Goal: Transaction & Acquisition: Purchase product/service

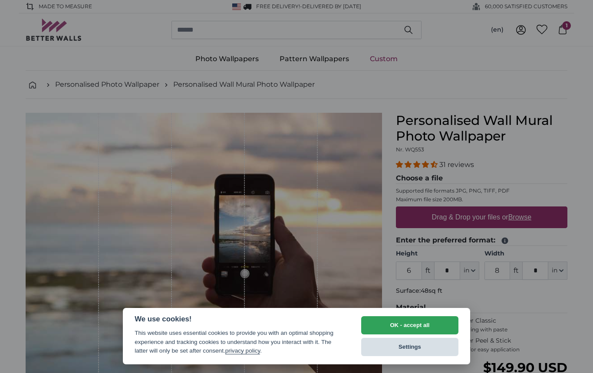
click at [414, 351] on button "Settings" at bounding box center [409, 347] width 97 height 18
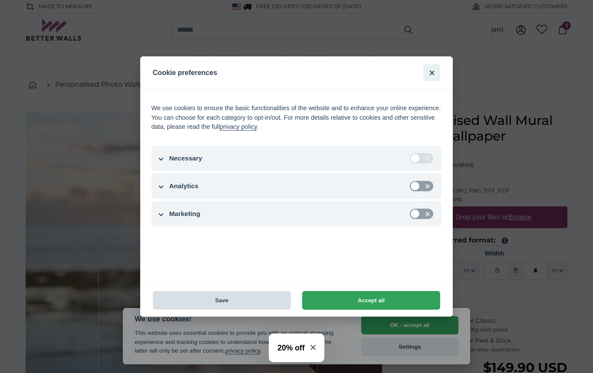
click at [255, 302] on button "Save" at bounding box center [222, 300] width 138 height 19
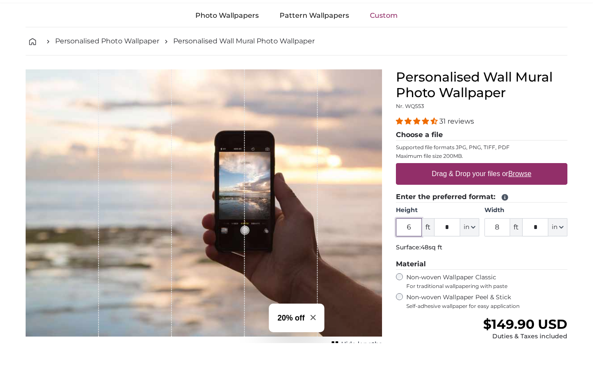
scroll to position [14, 0]
click at [531, 200] on u "Browse" at bounding box center [519, 203] width 23 height 7
click at [534, 193] on input "Drag & Drop your files or Browse" at bounding box center [481, 194] width 171 height 3
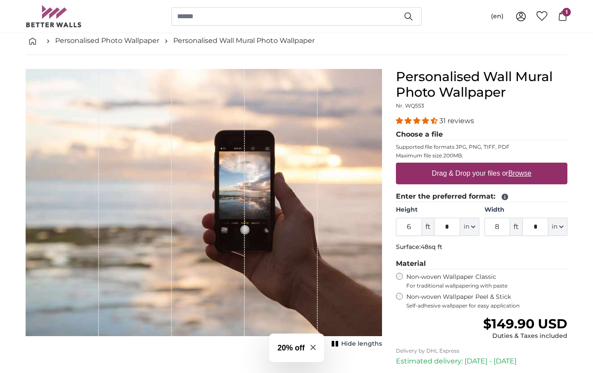
type input "**********"
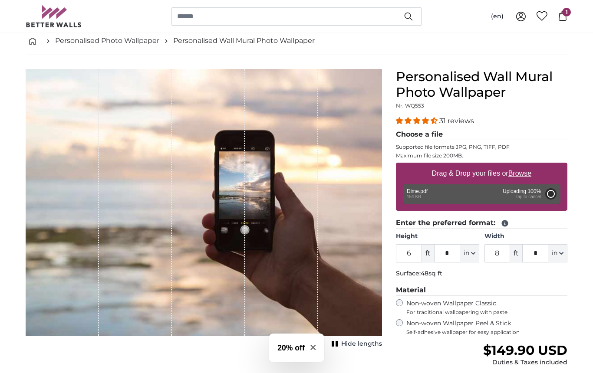
type input "5"
type input "***"
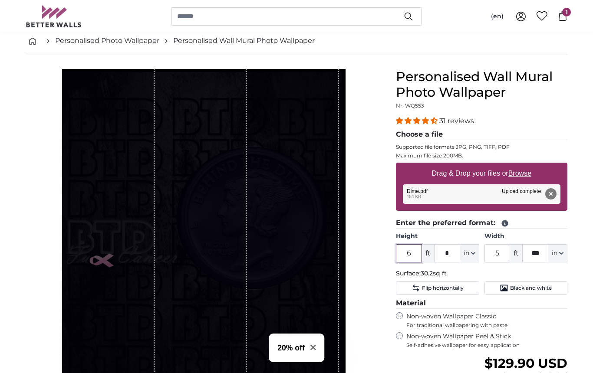
click at [413, 248] on input "6" at bounding box center [409, 253] width 26 height 18
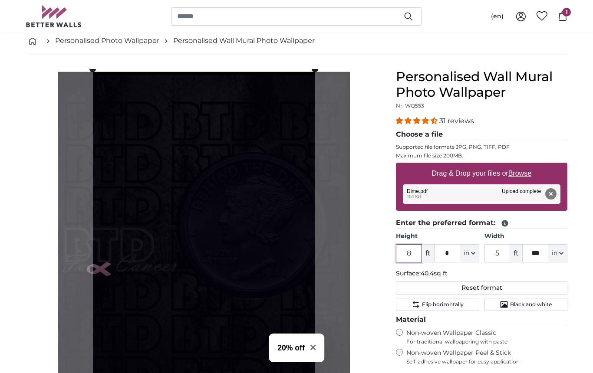
type input "8"
click at [502, 255] on input "5" at bounding box center [497, 253] width 26 height 18
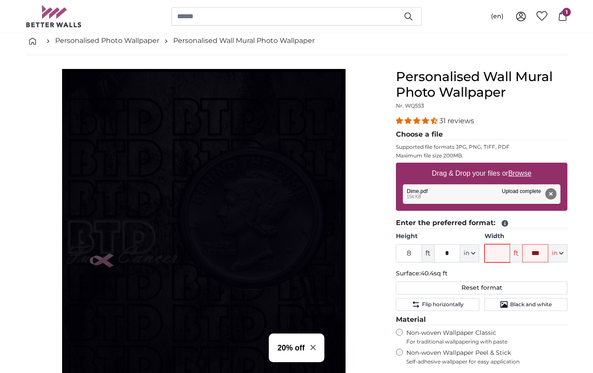
type input "8"
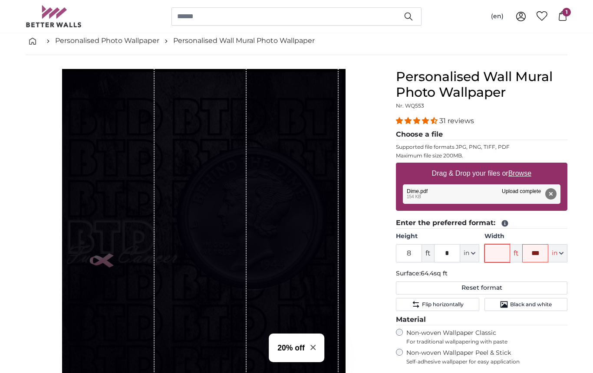
type input "7"
type input "6"
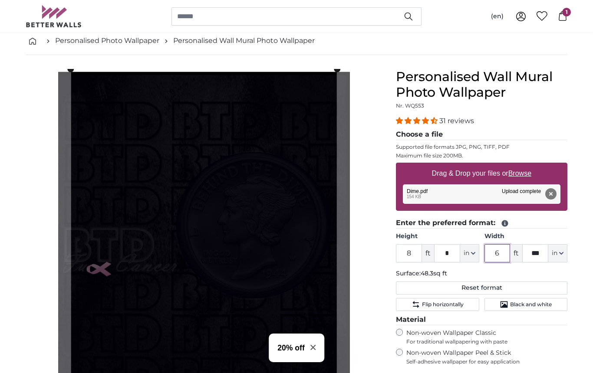
type input "6"
click at [414, 253] on input "8" at bounding box center [409, 253] width 26 height 18
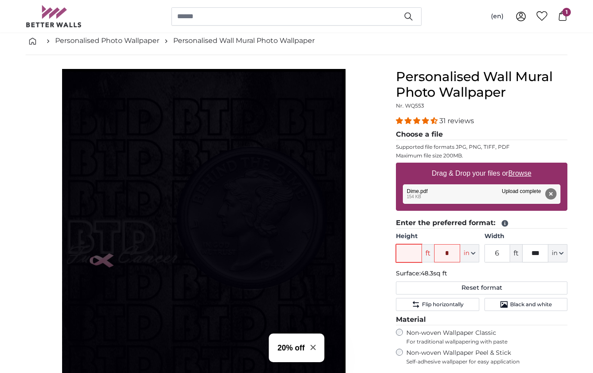
type input "9"
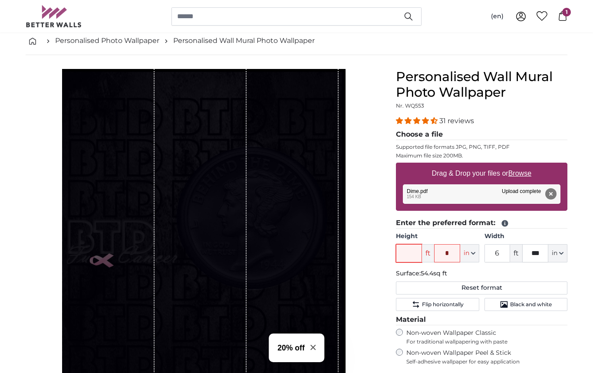
type input "9"
type input "8"
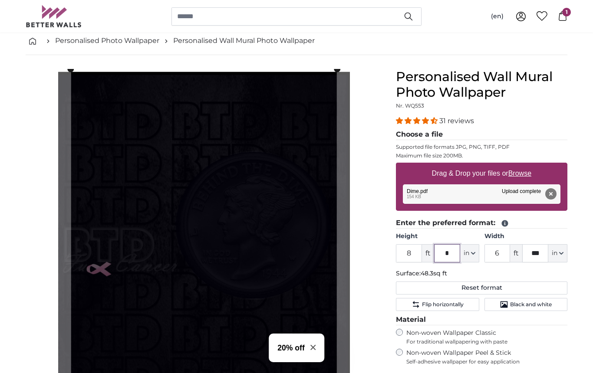
click at [453, 245] on input "*" at bounding box center [447, 253] width 26 height 18
type input "**"
type input "14"
type input "*"
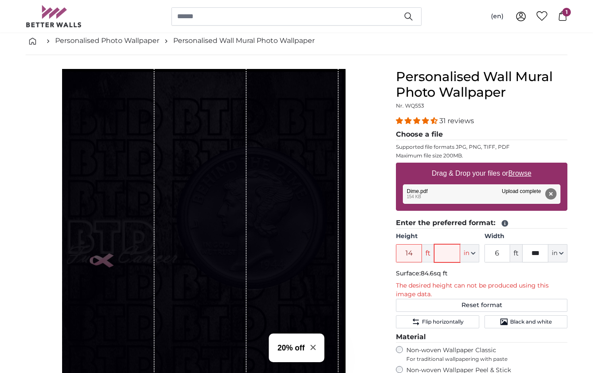
type input "*"
click at [411, 246] on input "14" at bounding box center [409, 253] width 26 height 18
type input "1"
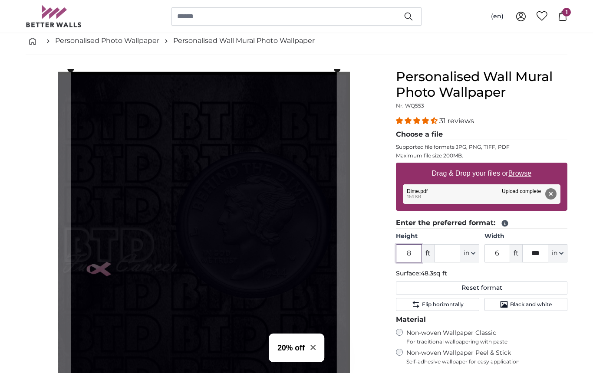
type input "8"
click at [449, 253] on input "text" at bounding box center [447, 253] width 26 height 18
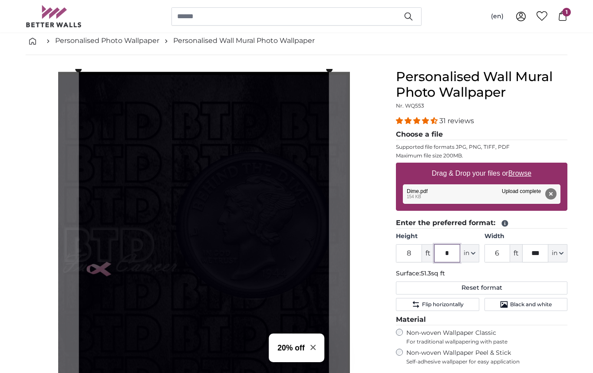
type input "*"
click at [542, 250] on input "***" at bounding box center [535, 253] width 26 height 18
type input "*"
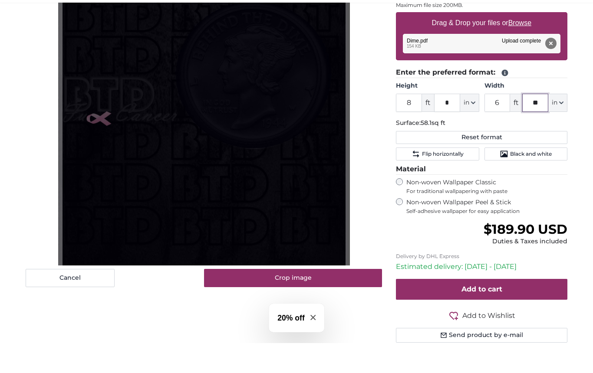
scroll to position [168, 0]
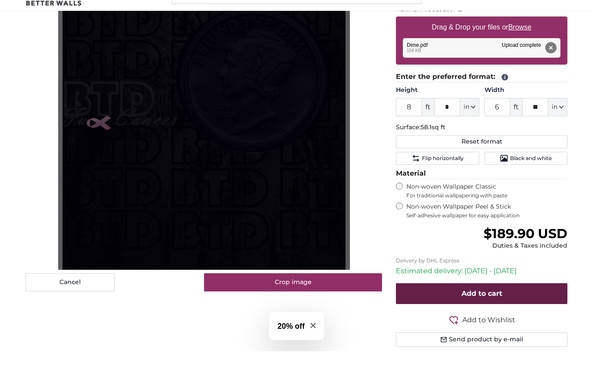
click at [506, 305] on button "Add to cart" at bounding box center [481, 315] width 171 height 21
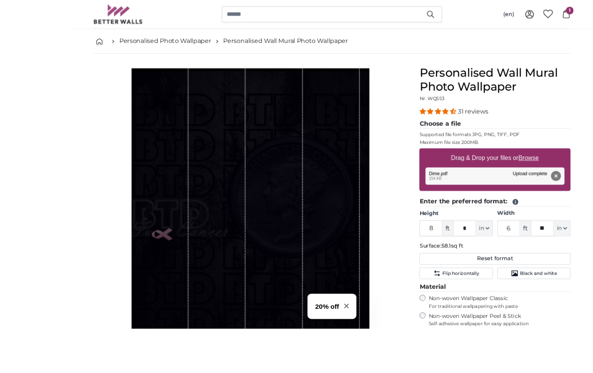
scroll to position [75, 0]
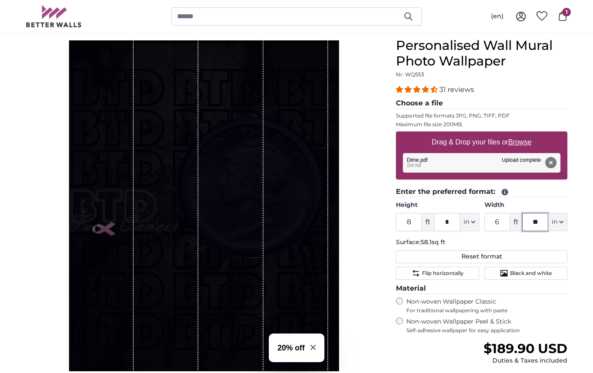
click at [540, 221] on input "**" at bounding box center [535, 222] width 26 height 18
type input "*"
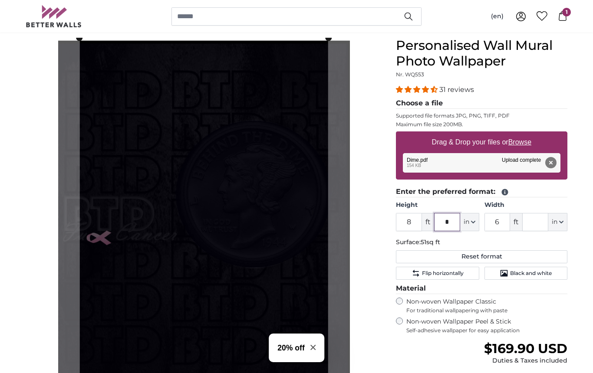
click at [459, 222] on input "*" at bounding box center [447, 222] width 26 height 18
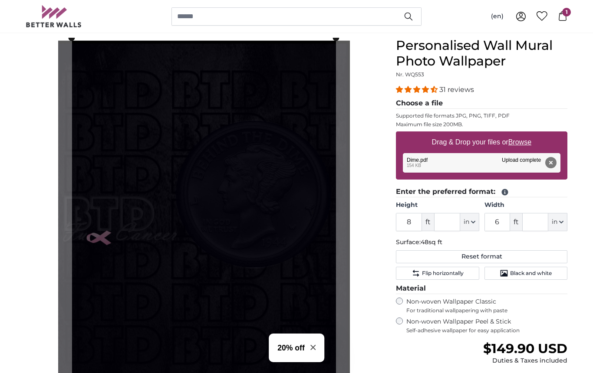
click at [378, 135] on div "Cancel Crop image" at bounding box center [204, 222] width 356 height 369
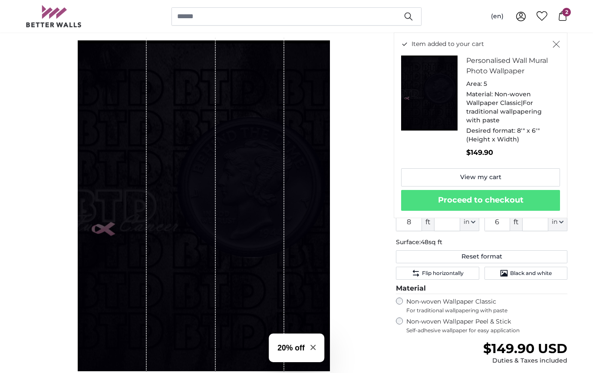
click at [565, 20] on icon at bounding box center [562, 16] width 10 height 10
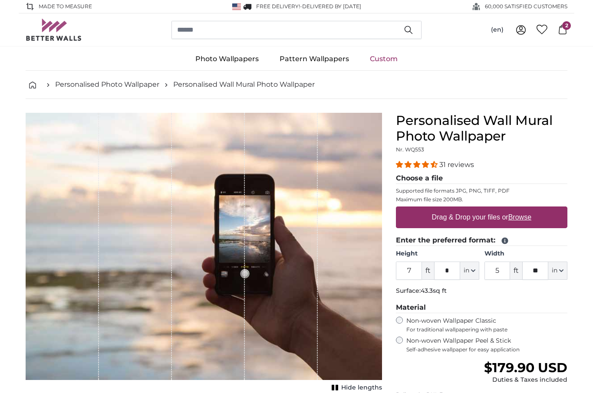
click at [559, 33] on icon at bounding box center [562, 30] width 8 height 10
